Goal: Information Seeking & Learning: Learn about a topic

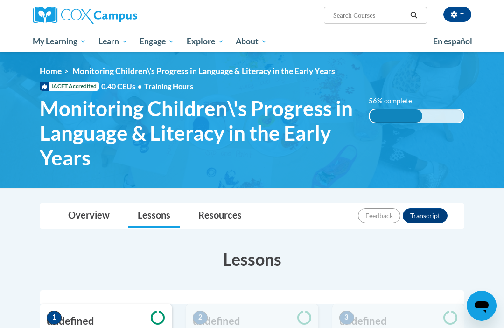
click at [450, 21] on button "button" at bounding box center [457, 14] width 28 height 15
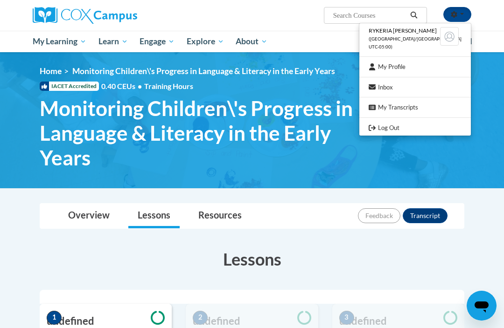
click at [419, 61] on link "My Profile" at bounding box center [414, 67] width 111 height 12
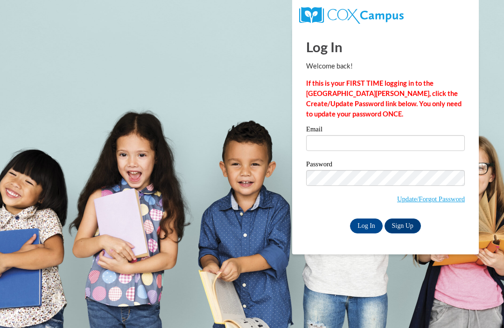
click at [377, 139] on input "Email" at bounding box center [385, 143] width 159 height 16
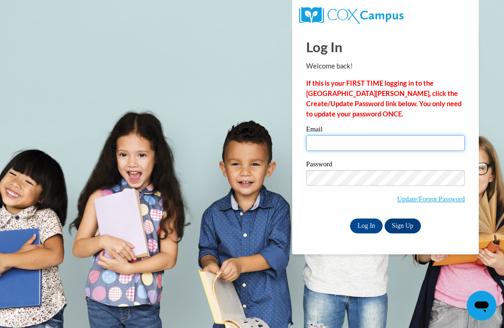
type input "rykeriab2016@gmail.com"
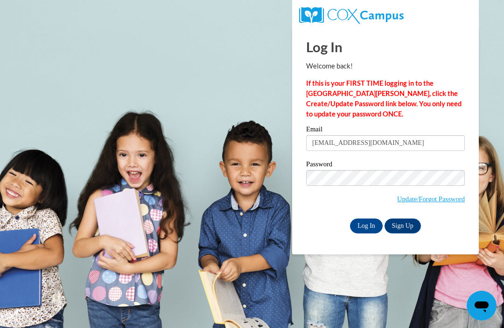
click at [366, 225] on input "Log In" at bounding box center [366, 226] width 33 height 15
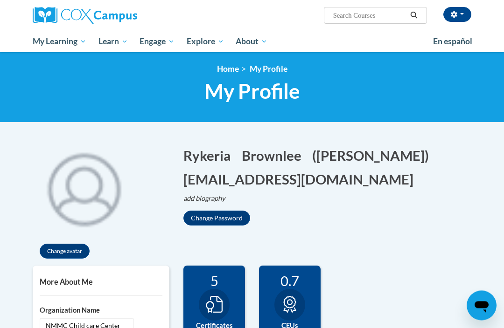
scroll to position [2, 0]
click at [0, 0] on span "My Course Progress" at bounding box center [0, 0] width 0 height 0
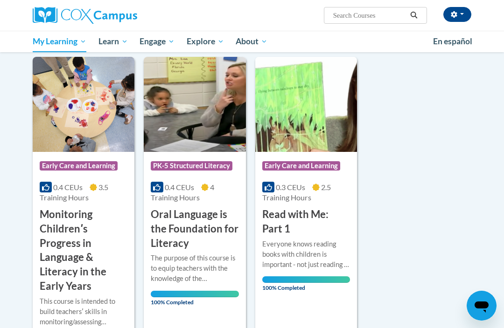
scroll to position [112, 0]
click at [71, 188] on span "0.4 CEUs" at bounding box center [67, 187] width 29 height 9
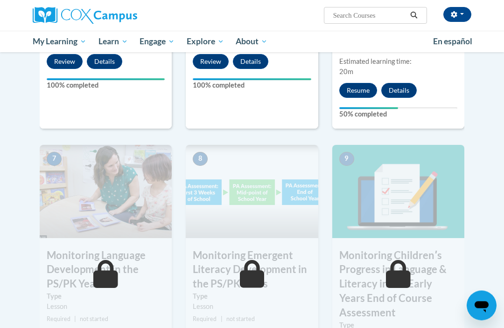
click at [363, 83] on button "Resume" at bounding box center [358, 90] width 38 height 15
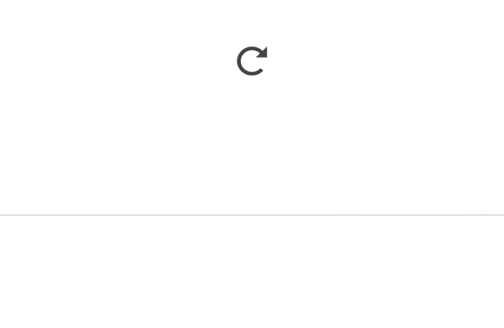
scroll to position [832, 0]
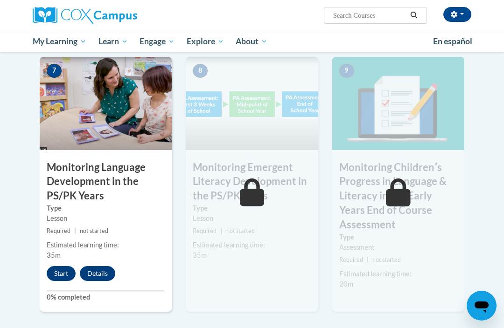
scroll to position [808, 0]
click at [55, 266] on button "Start" at bounding box center [61, 273] width 29 height 15
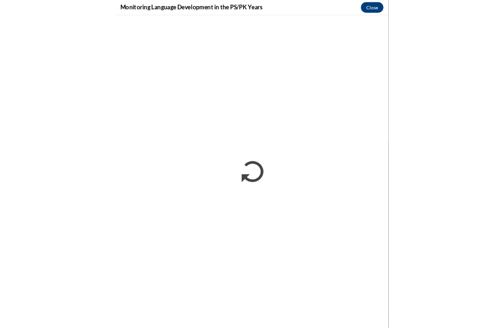
scroll to position [979, 0]
